Goal: Browse casually

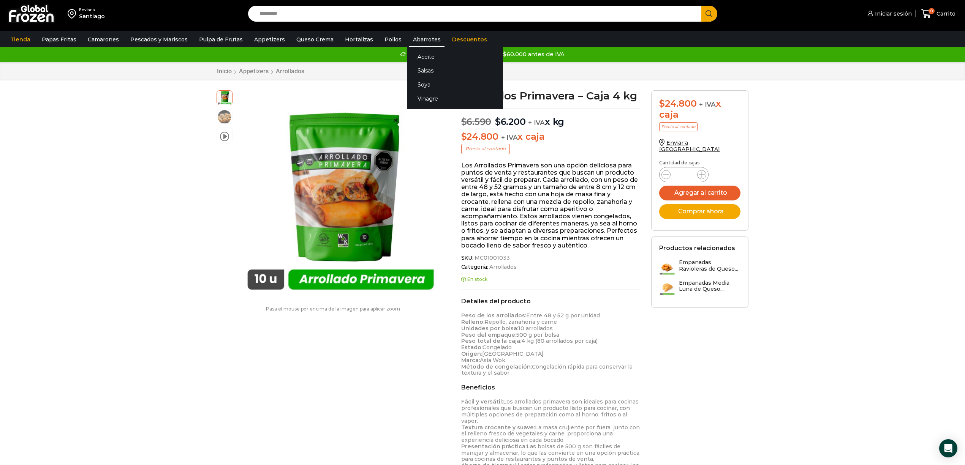
click at [409, 41] on link "Abarrotes" at bounding box center [426, 39] width 35 height 14
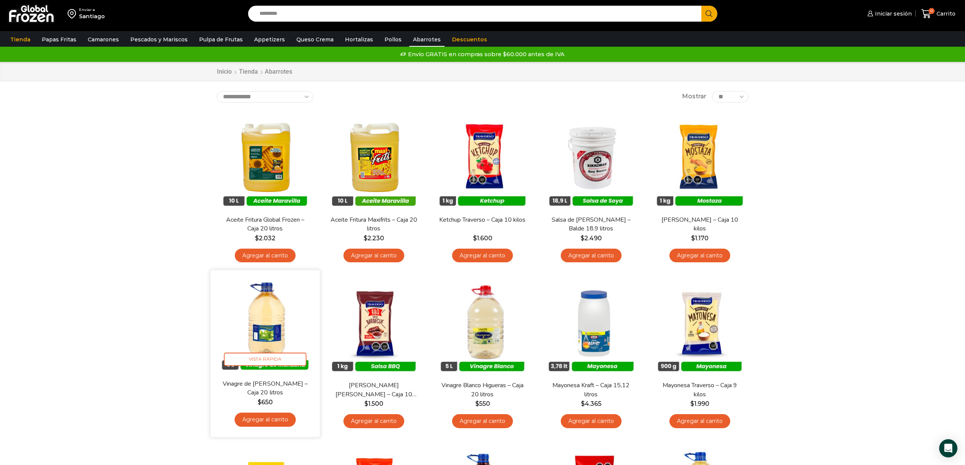
click at [275, 341] on img at bounding box center [265, 325] width 98 height 98
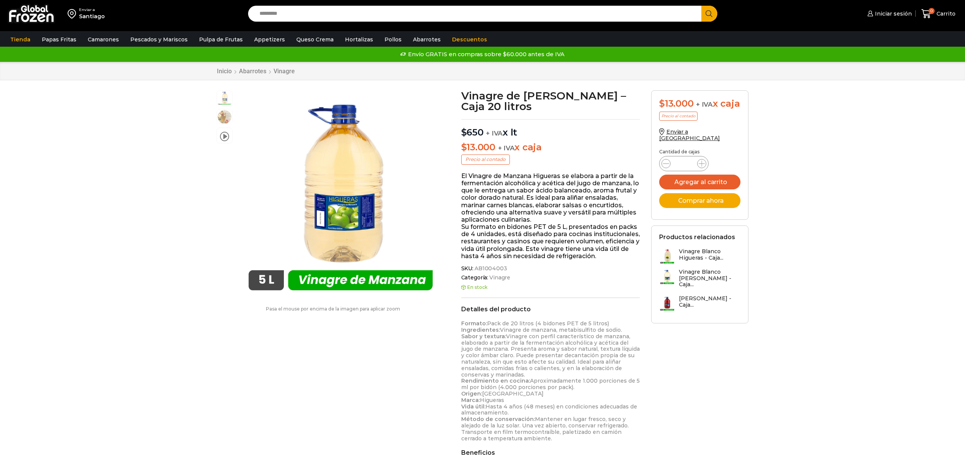
scroll to position [0, 0]
